Goal: Transaction & Acquisition: Purchase product/service

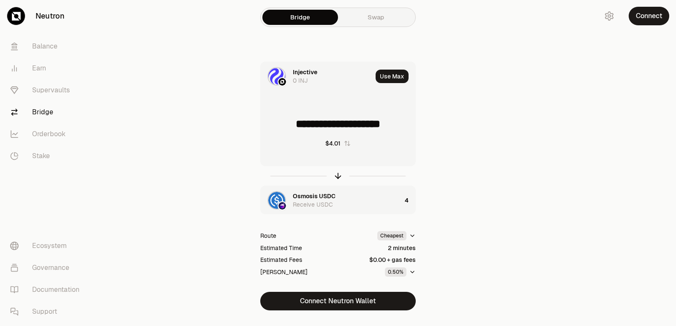
click at [335, 179] on icon "button" at bounding box center [337, 175] width 9 height 9
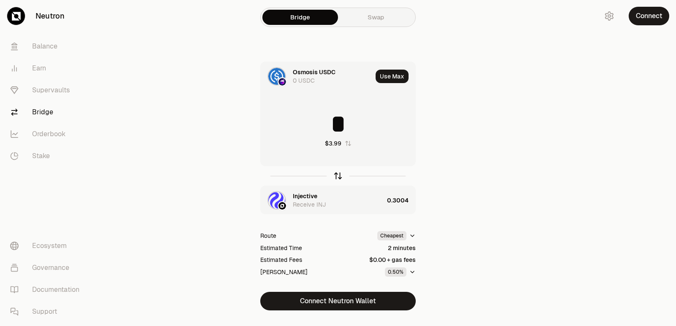
click at [336, 179] on icon "button" at bounding box center [337, 175] width 9 height 9
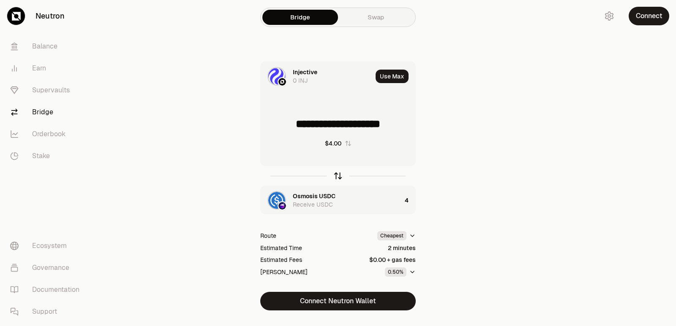
click at [336, 179] on icon "button" at bounding box center [337, 175] width 9 height 9
type input "*"
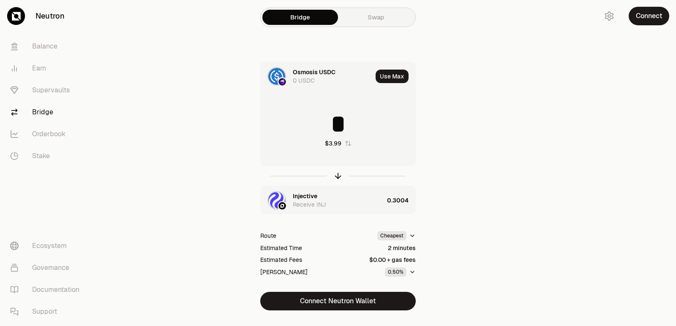
click at [302, 195] on div "Injective" at bounding box center [305, 196] width 24 height 8
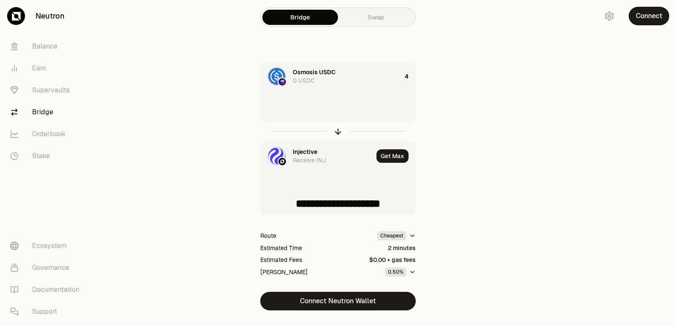
type input "**********"
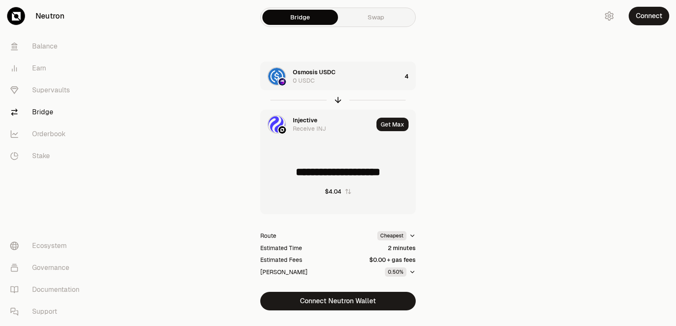
click at [311, 119] on div "Injective" at bounding box center [305, 120] width 24 height 8
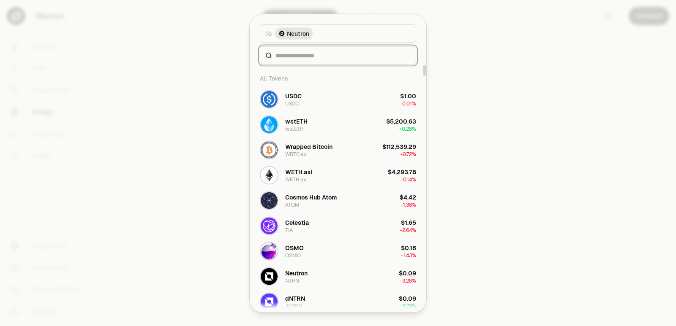
click at [289, 53] on input at bounding box center [342, 55] width 135 height 8
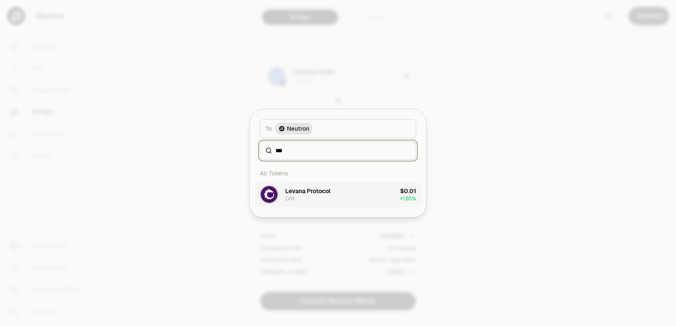
type input "***"
click at [292, 193] on div "Levana Protocol" at bounding box center [307, 191] width 45 height 8
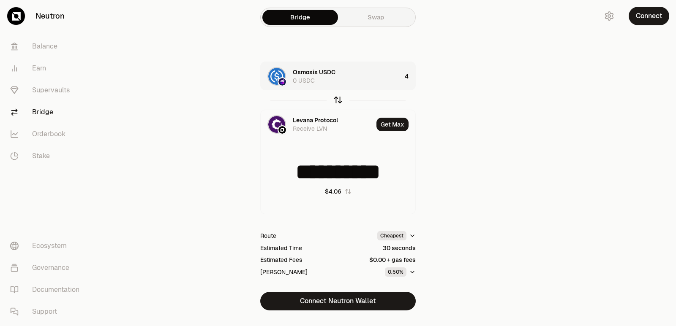
click at [339, 99] on icon "button" at bounding box center [337, 99] width 9 height 9
type input "**********"
click at [303, 117] on div "Levana Protocol" at bounding box center [315, 120] width 45 height 8
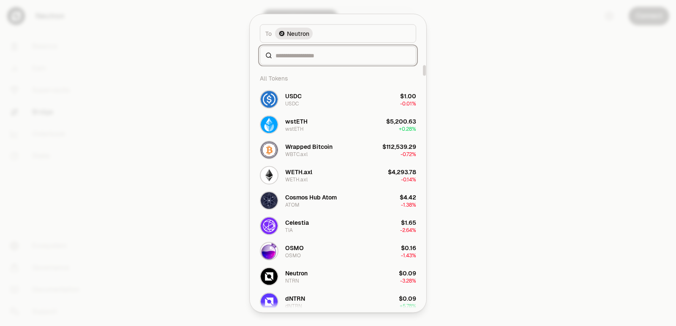
click at [292, 57] on input at bounding box center [342, 55] width 135 height 8
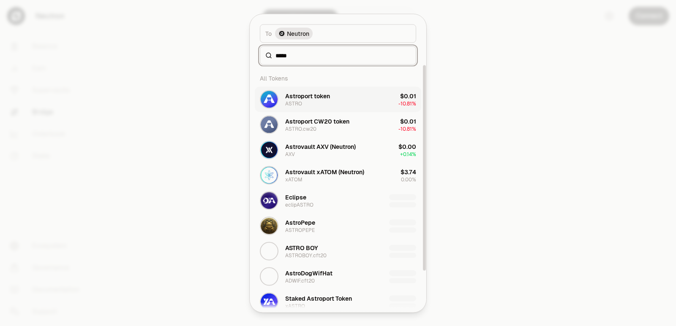
type input "*****"
click at [302, 109] on button "Astroport token ASTRO $0.01 -10.81%" at bounding box center [338, 99] width 166 height 25
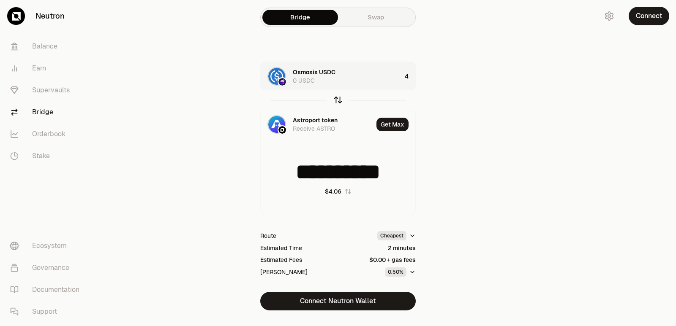
click at [335, 99] on icon "button" at bounding box center [337, 99] width 9 height 9
type input "**********"
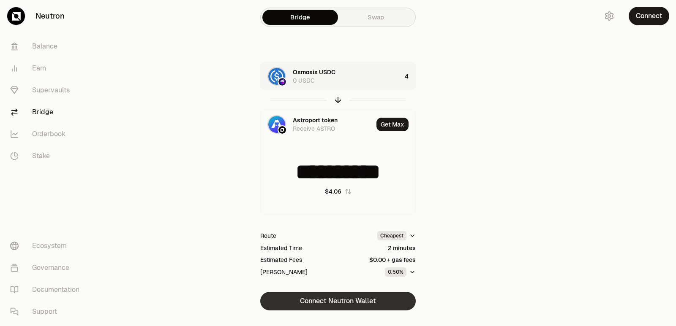
click at [353, 304] on button "Connect Neutron Wallet" at bounding box center [337, 301] width 155 height 19
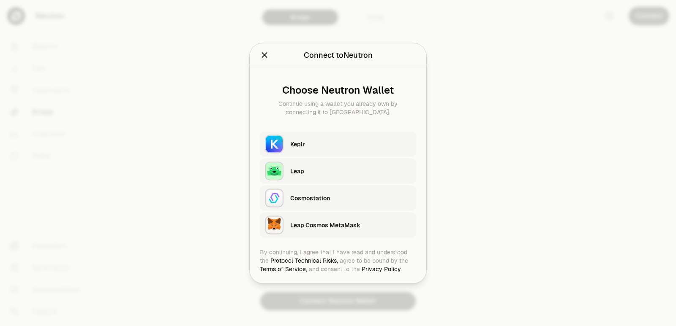
click at [328, 147] on div "Keplr" at bounding box center [350, 144] width 121 height 8
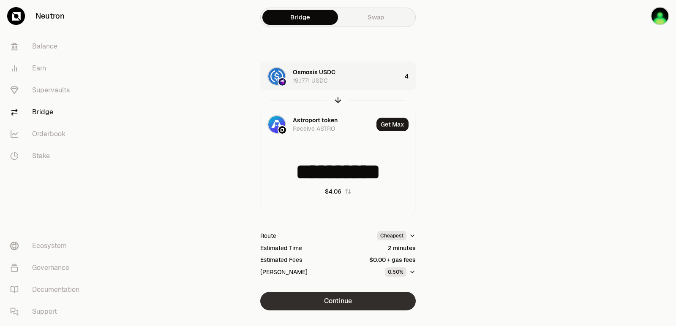
click at [351, 303] on button "Continue" at bounding box center [337, 301] width 155 height 19
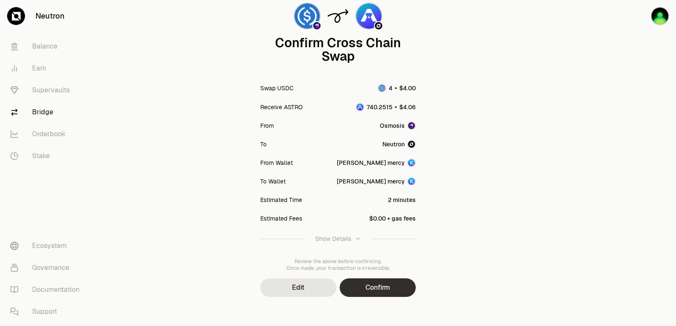
scroll to position [70, 0]
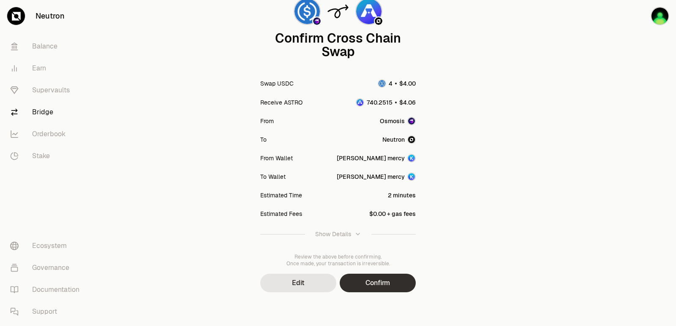
click at [396, 283] on button "Confirm" at bounding box center [377, 283] width 76 height 19
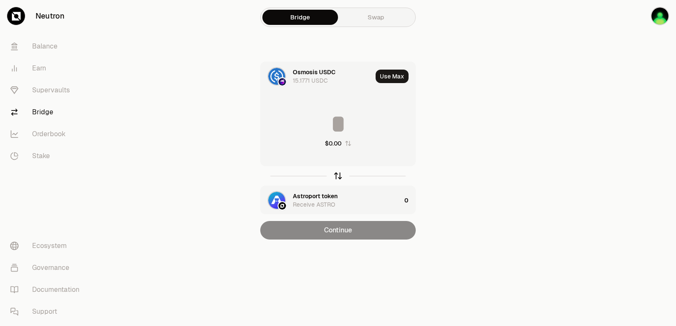
click at [337, 176] on icon "button" at bounding box center [337, 175] width 9 height 9
click at [383, 73] on button "Use Max" at bounding box center [391, 77] width 33 height 14
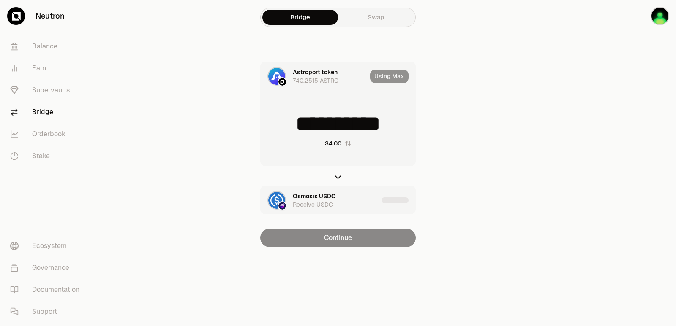
type input "**********"
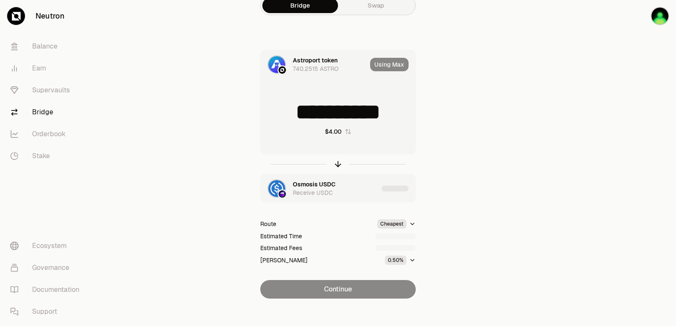
scroll to position [18, 0]
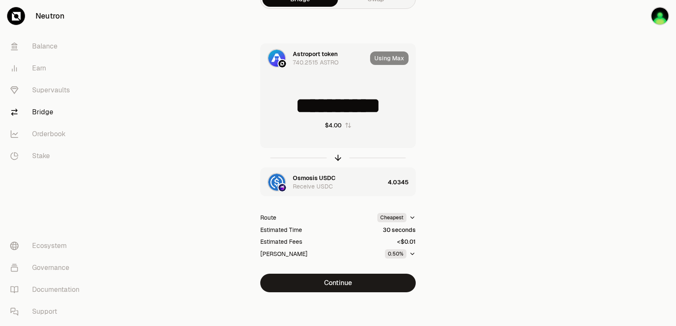
click at [336, 287] on button "Continue" at bounding box center [337, 283] width 155 height 19
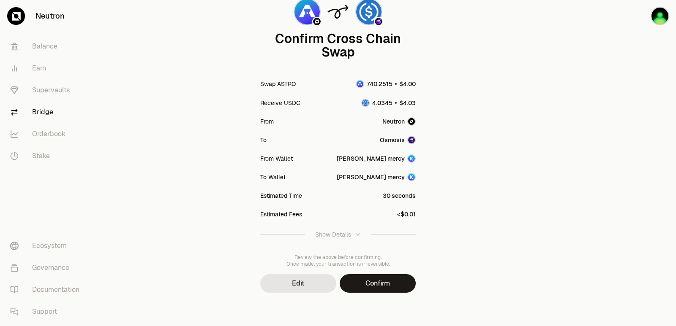
scroll to position [70, 0]
click at [381, 297] on div "Confirm Cross Chain Swap Swap ASTRO Receive USDC From Neutron To Osmosis From W…" at bounding box center [338, 128] width 304 height 396
click at [380, 285] on button "Confirm" at bounding box center [377, 283] width 76 height 19
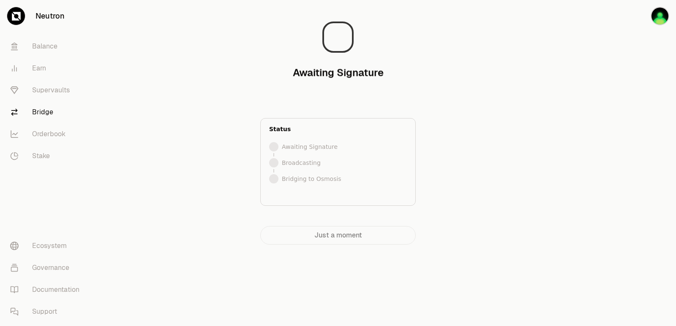
scroll to position [0, 0]
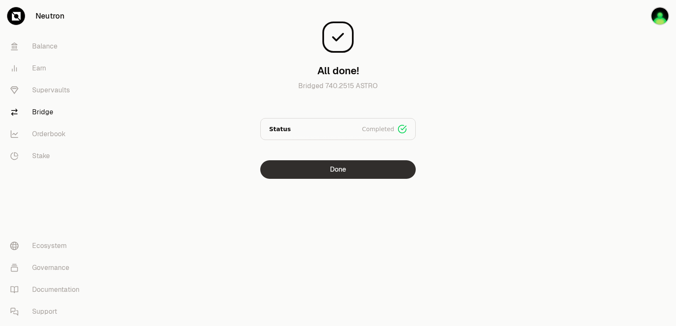
click at [362, 171] on button "Done" at bounding box center [337, 169] width 155 height 19
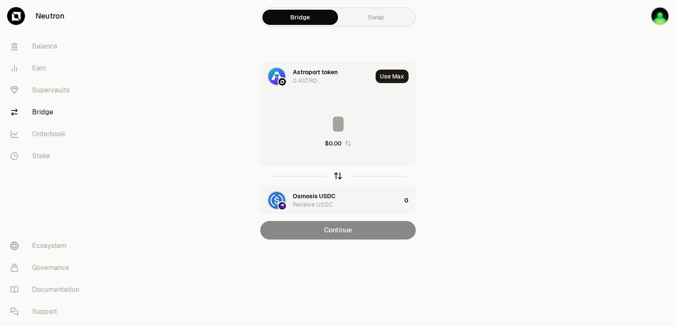
click at [337, 176] on icon "button" at bounding box center [337, 175] width 9 height 9
click at [335, 179] on icon "button" at bounding box center [337, 175] width 9 height 9
click at [331, 118] on input at bounding box center [338, 123] width 155 height 25
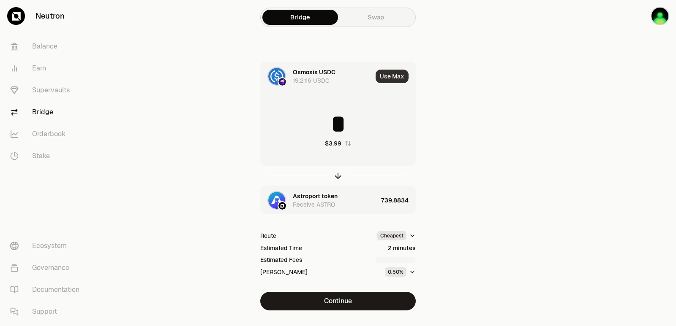
click at [394, 73] on button "Use Max" at bounding box center [391, 77] width 33 height 14
click at [394, 74] on div "Using Max" at bounding box center [392, 76] width 45 height 29
type input "*"
